Goal: Find contact information: Find contact information

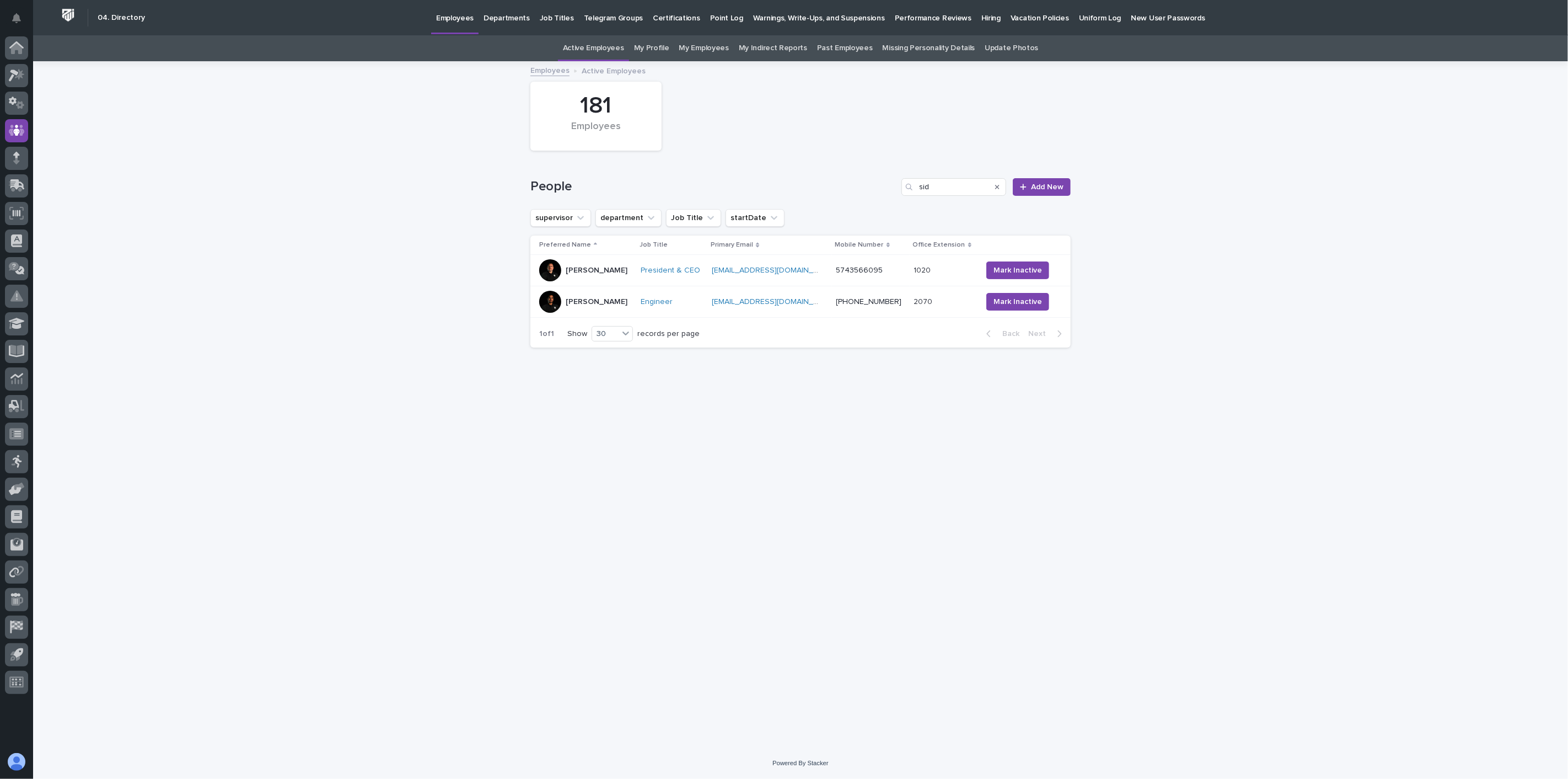
drag, startPoint x: 934, startPoint y: 188, endPoint x: 886, endPoint y: 183, distance: 48.3
click at [886, 183] on div "People sid Add New" at bounding box center [800, 187] width 541 height 18
type input "[PERSON_NAME]"
click at [612, 278] on div "[PERSON_NAME]" at bounding box center [587, 270] width 97 height 22
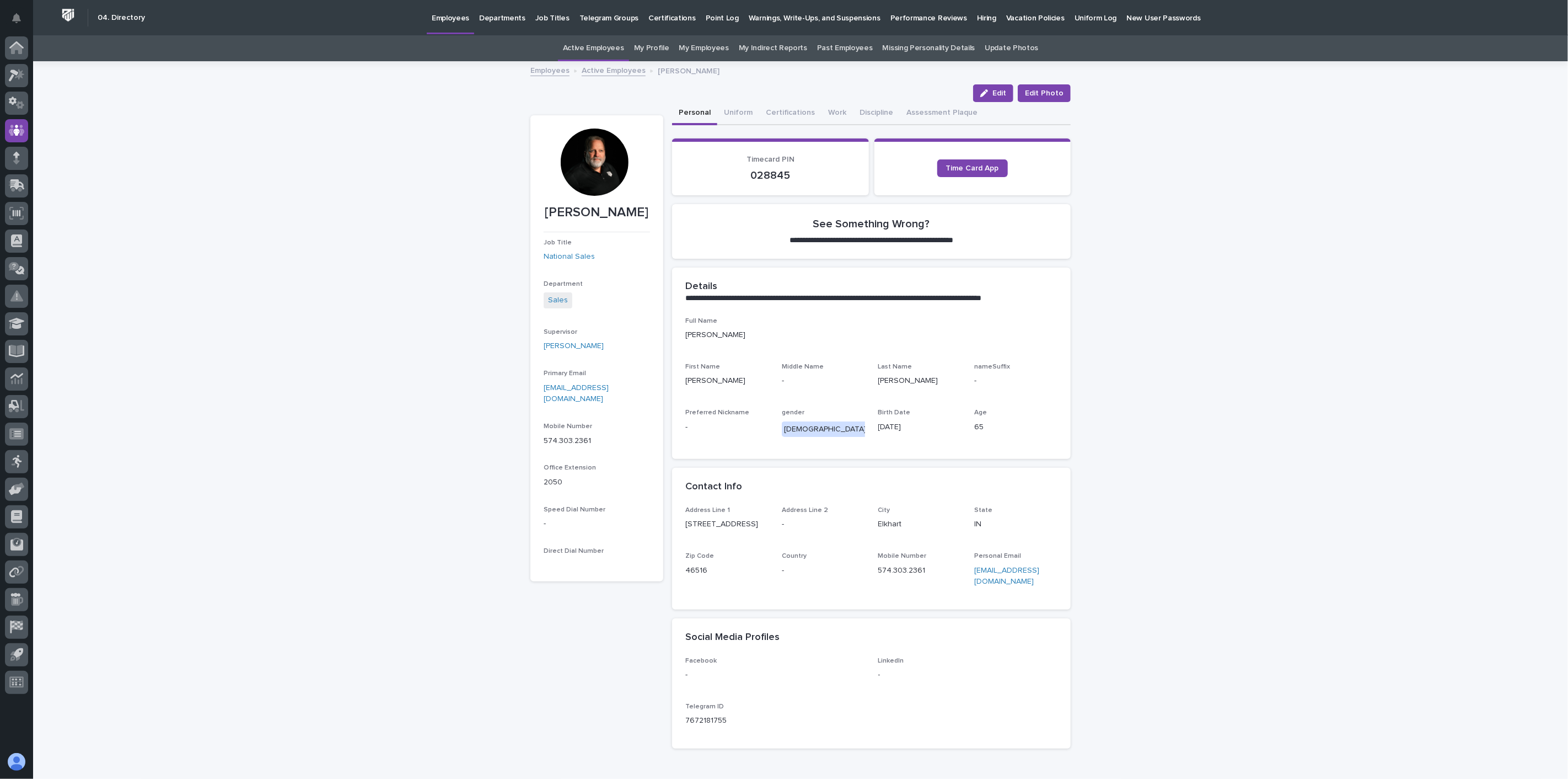
click at [615, 74] on link "Active Employees" at bounding box center [614, 69] width 64 height 13
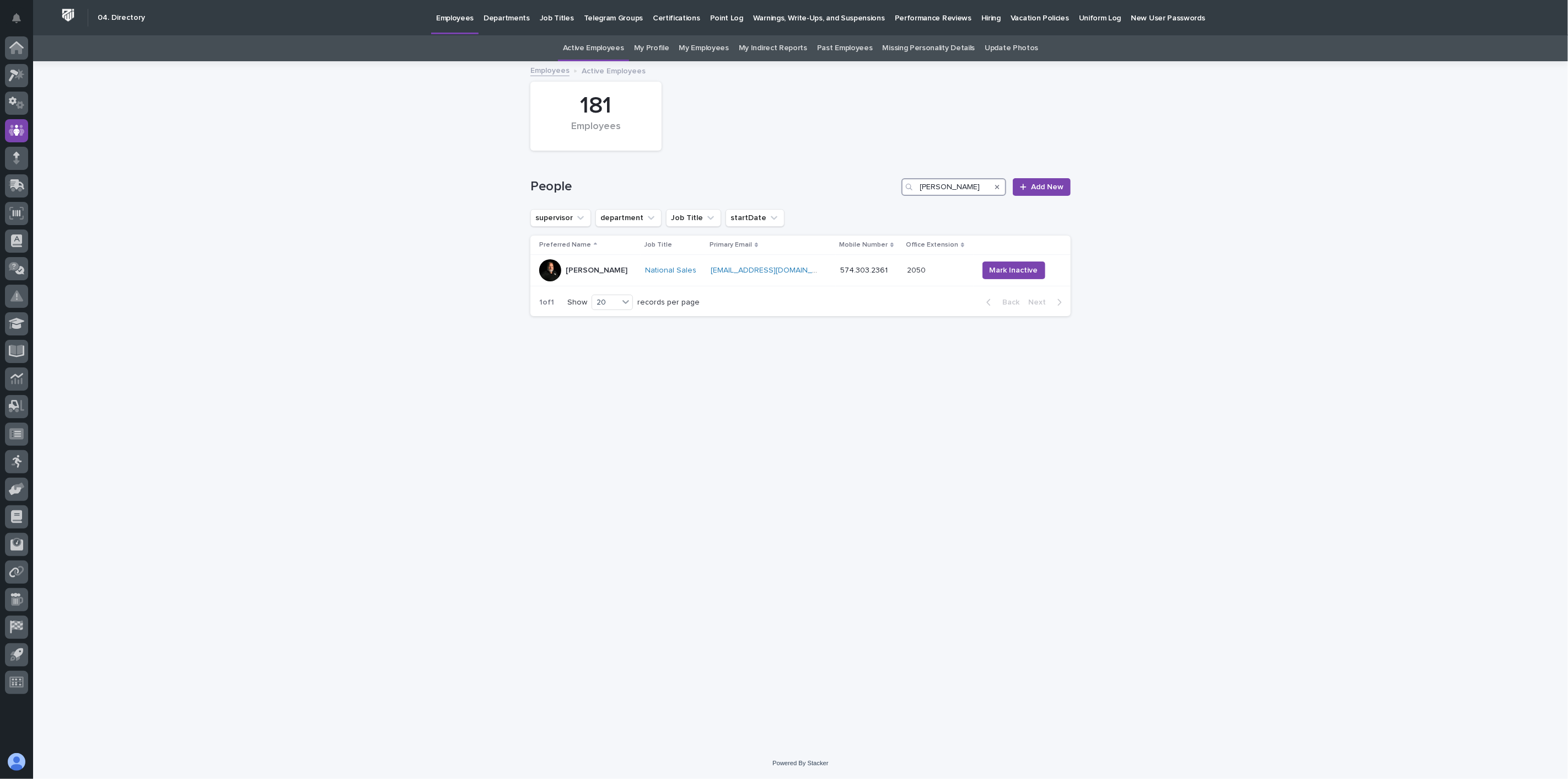
drag, startPoint x: 940, startPoint y: 190, endPoint x: 881, endPoint y: 189, distance: 59.0
click at [881, 189] on div "People [PERSON_NAME] Add New" at bounding box center [800, 187] width 541 height 18
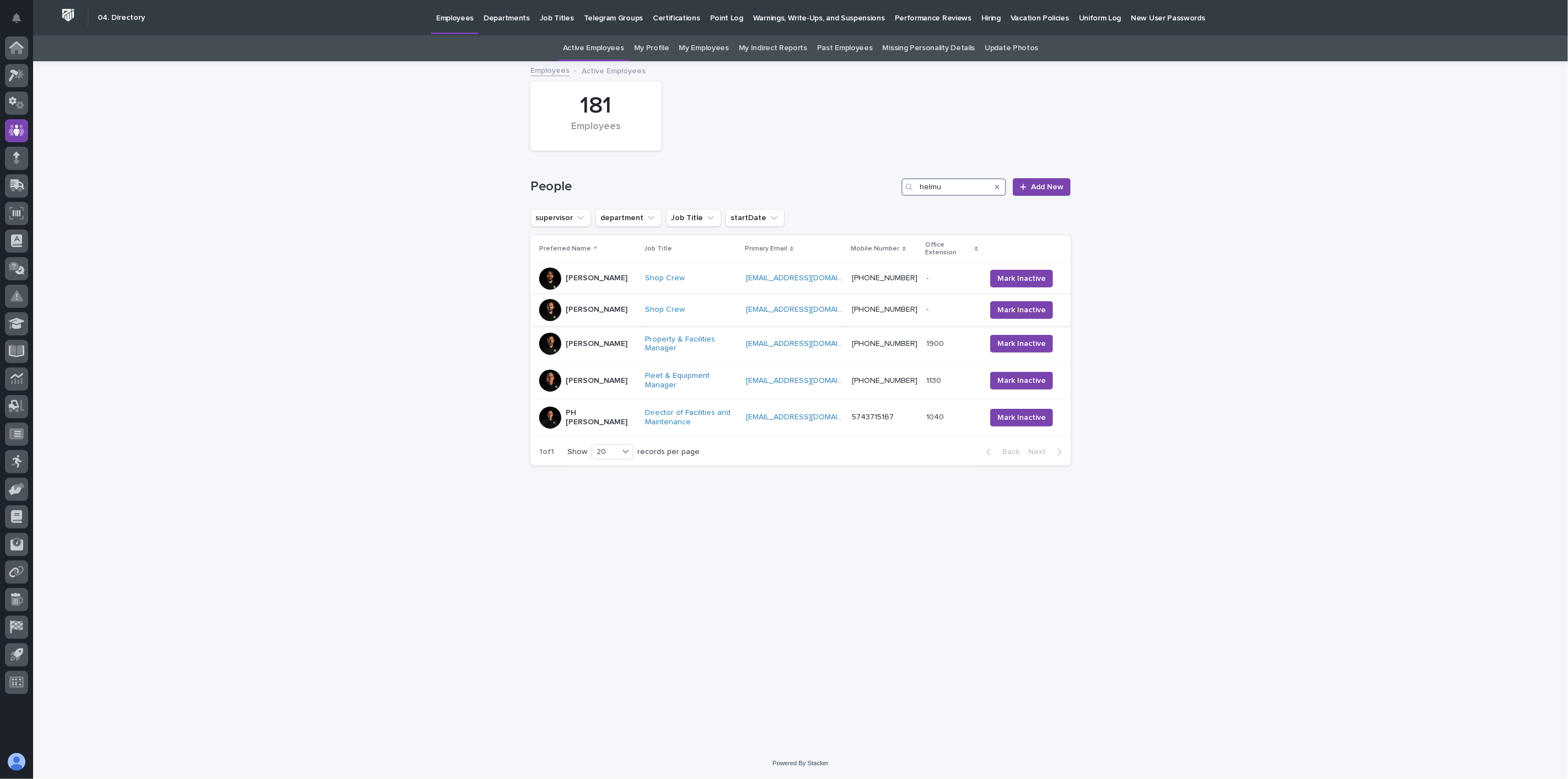
type input "helmu"
click at [614, 311] on div "[PERSON_NAME]" at bounding box center [587, 310] width 97 height 22
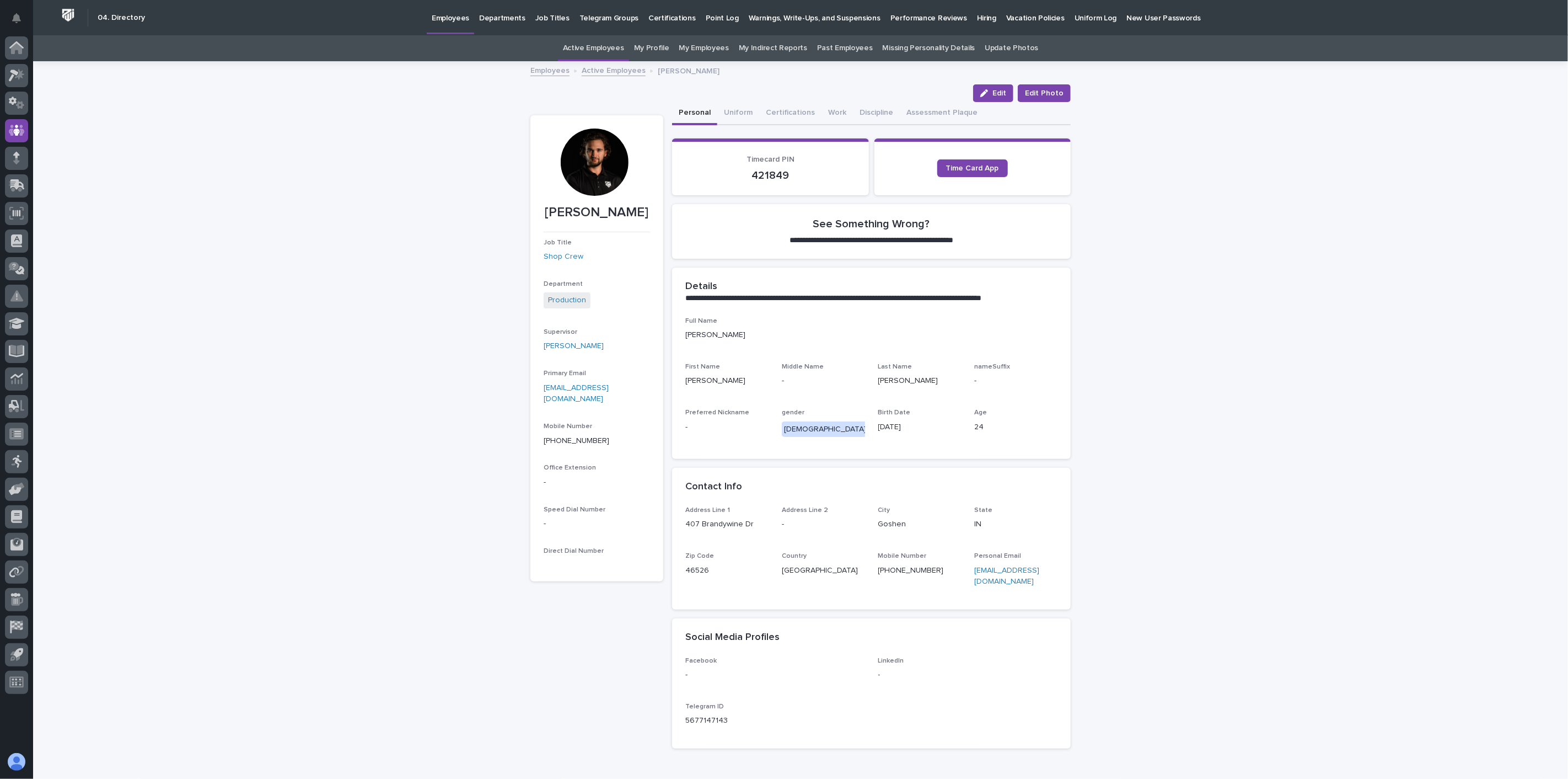
click at [632, 373] on p "Primary Email" at bounding box center [597, 373] width 107 height 8
drag, startPoint x: 631, startPoint y: 390, endPoint x: 537, endPoint y: 395, distance: 94.1
click at [537, 395] on section "[PERSON_NAME] Job Title Shop Crew Department Production Supervisor [PERSON_NAME…" at bounding box center [597, 348] width 133 height 466
copy link "[EMAIL_ADDRESS][DOMAIN_NAME]"
